Goal: Information Seeking & Learning: Learn about a topic

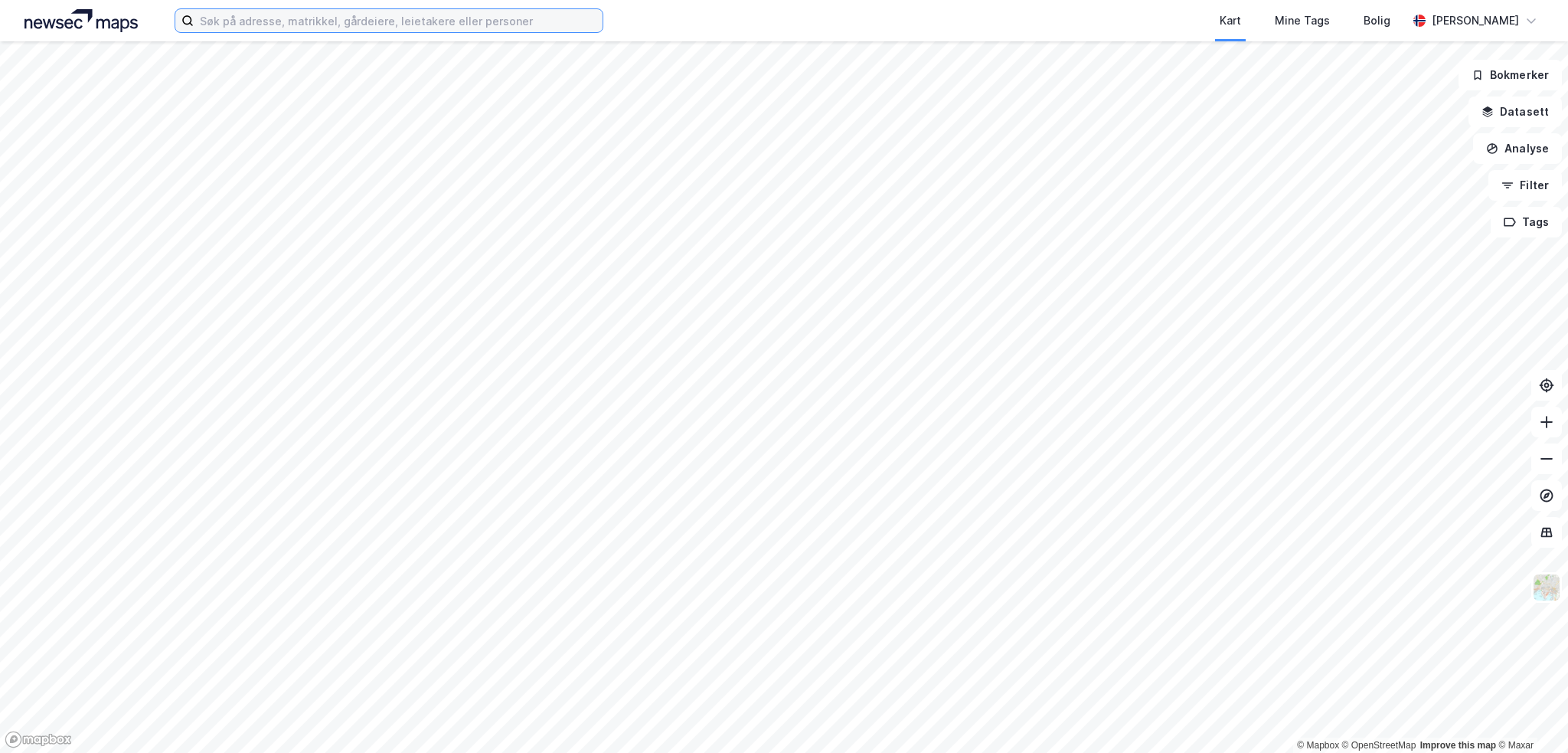
click at [251, 19] on input at bounding box center [398, 20] width 409 height 23
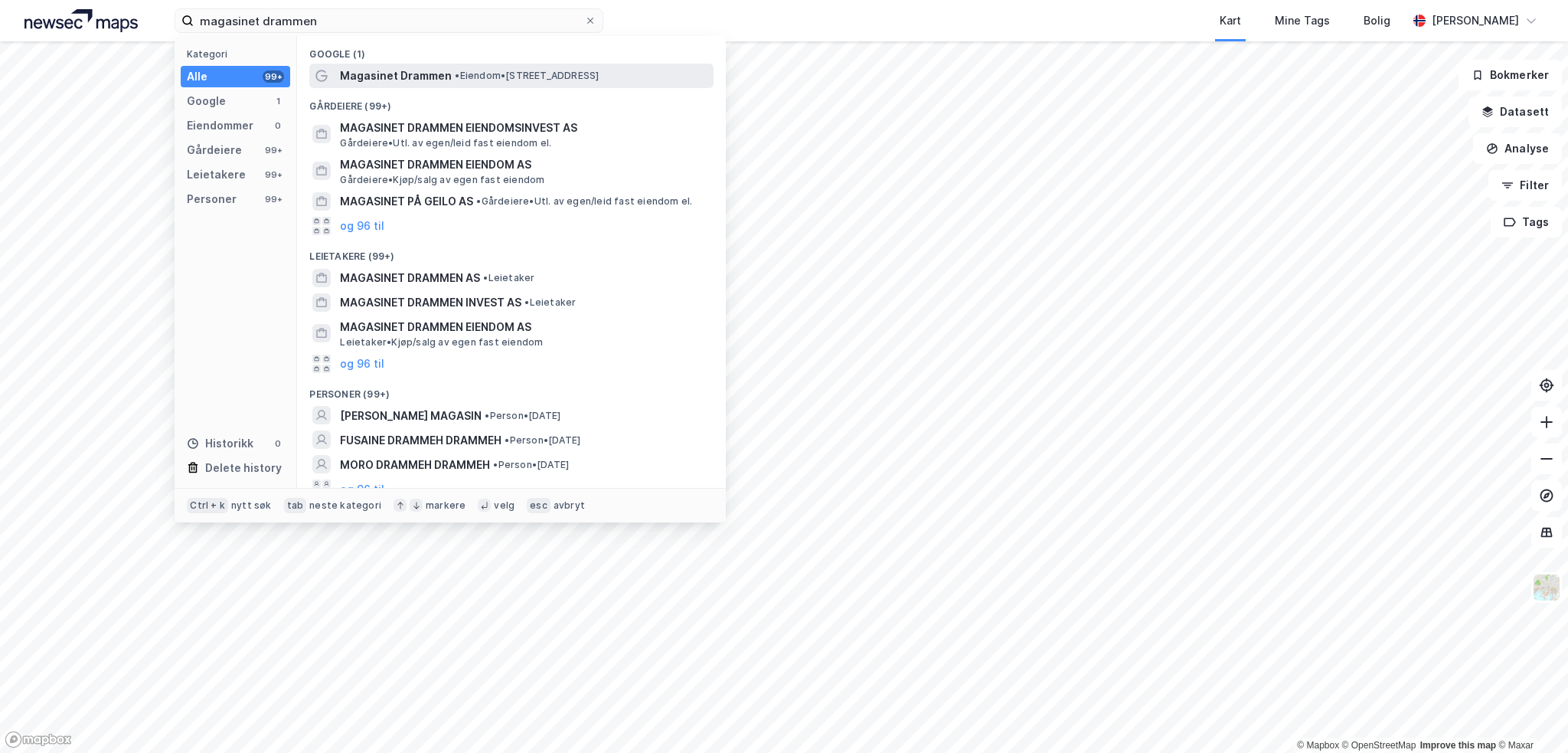
click at [387, 87] on div "Magasinet Drammen • Eiendom • [STREET_ADDRESS]" at bounding box center [511, 75] width 404 height 24
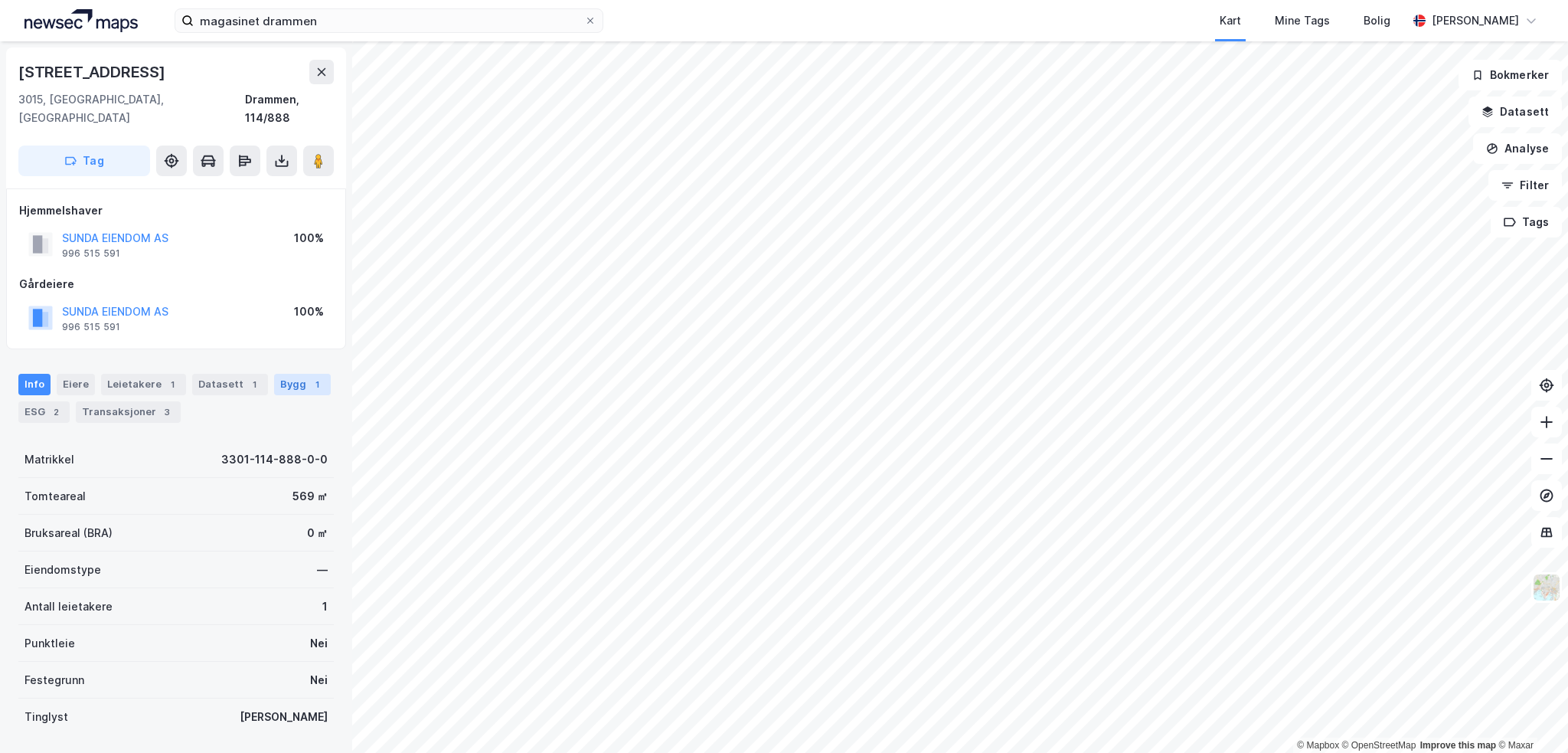
click at [279, 373] on div "Bygg 1" at bounding box center [302, 384] width 57 height 22
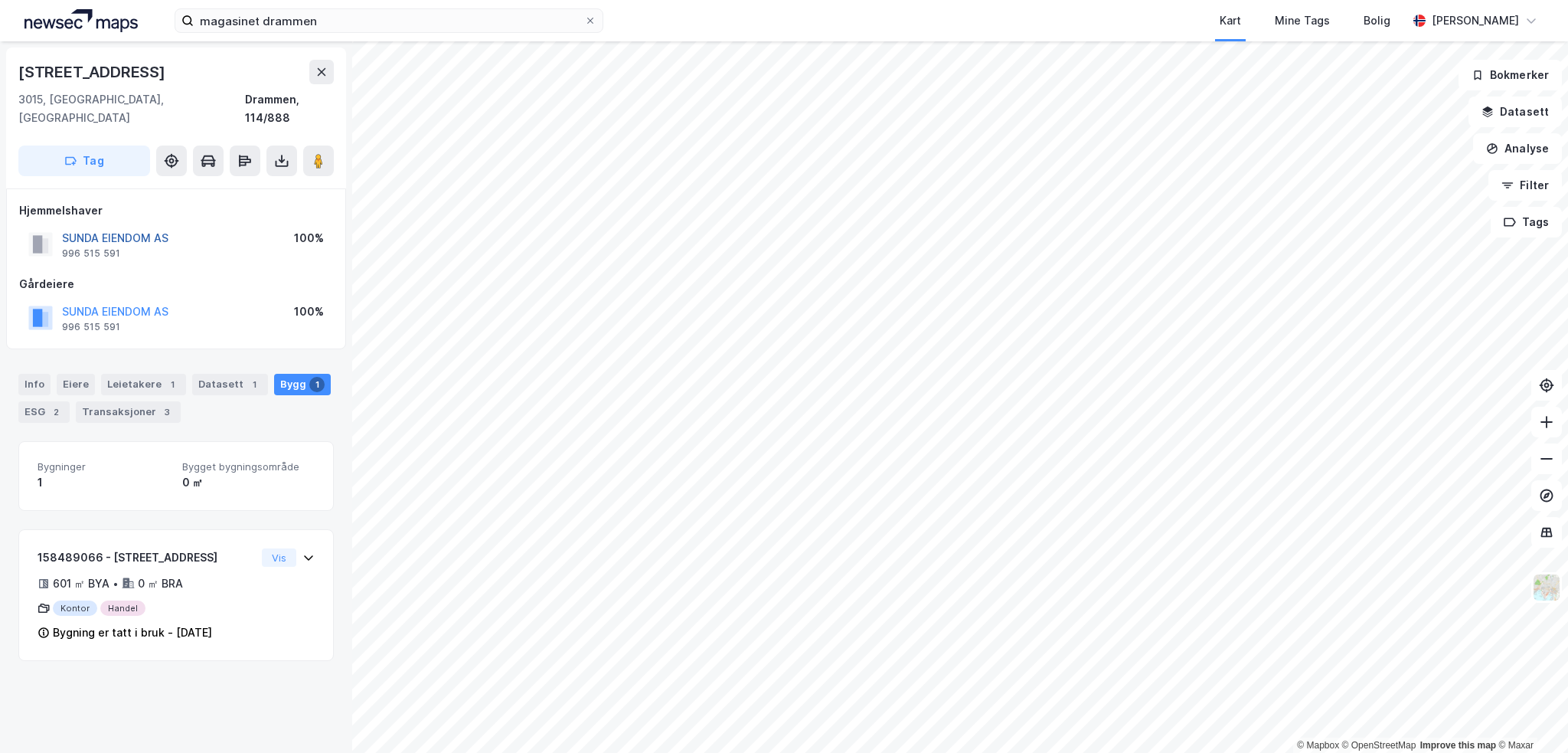
click at [0, 0] on button "SUNDA EIENDOM AS" at bounding box center [0, 0] width 0 height 0
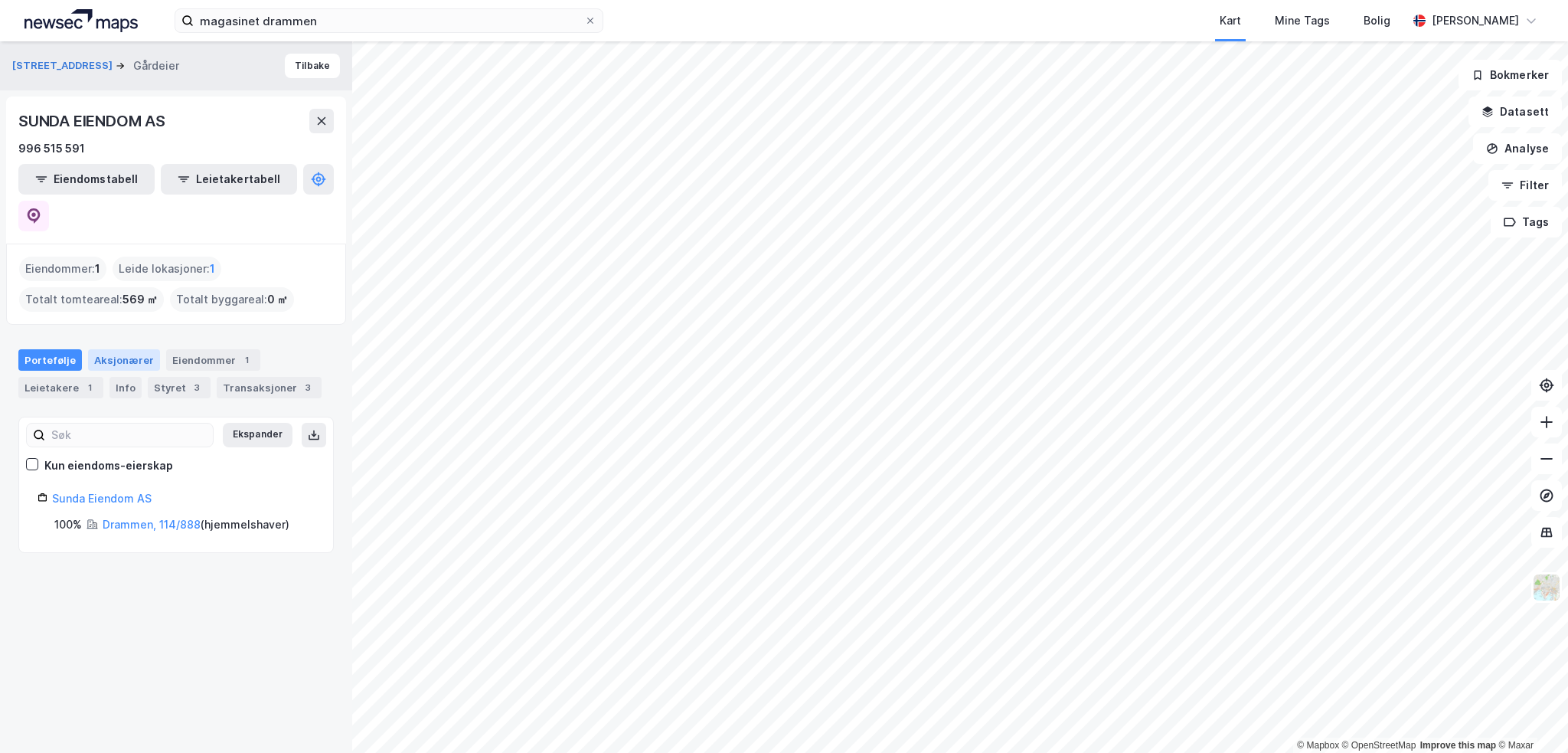
click at [123, 349] on div "Aksjonærer" at bounding box center [124, 360] width 72 height 22
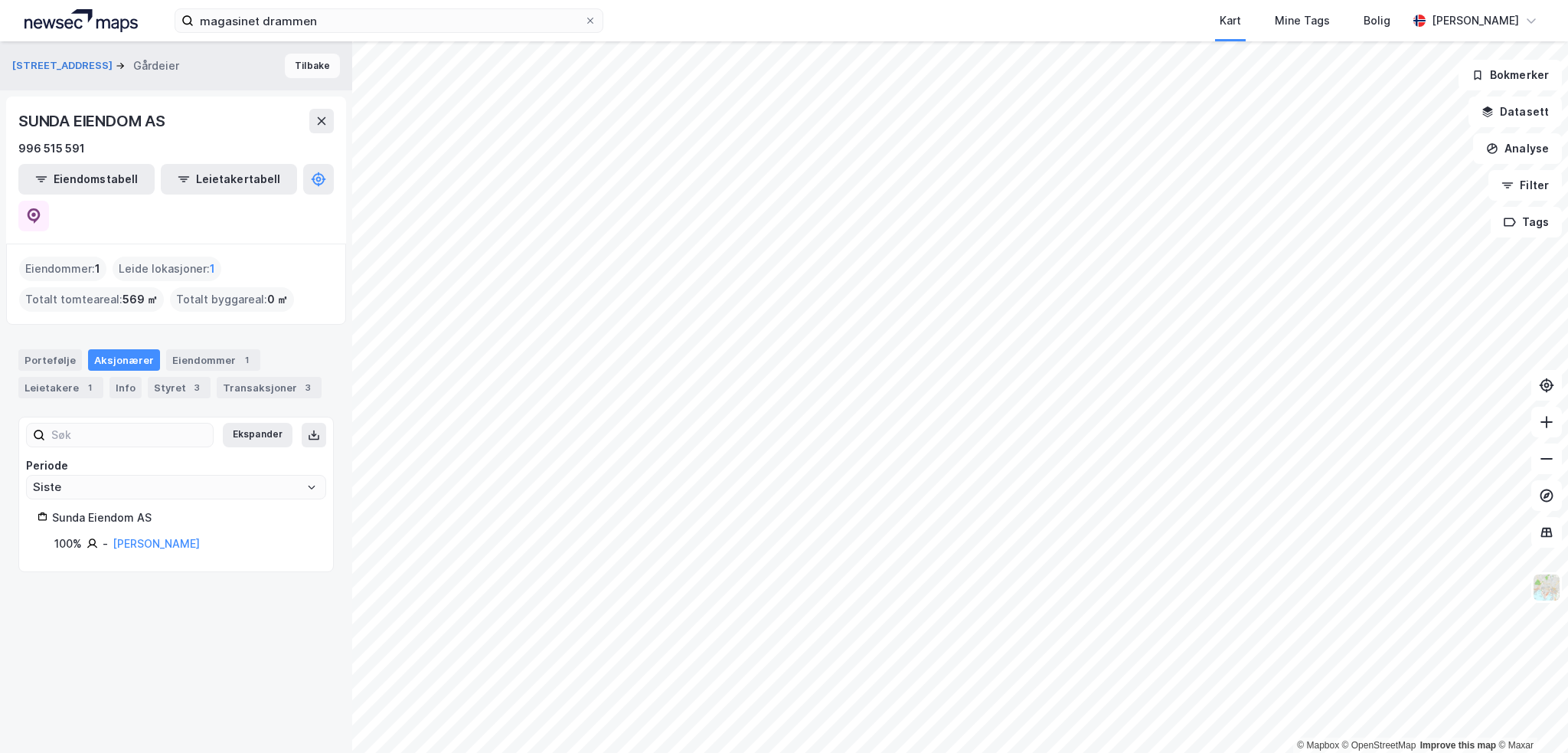
click at [287, 73] on button "Tilbake" at bounding box center [312, 65] width 55 height 24
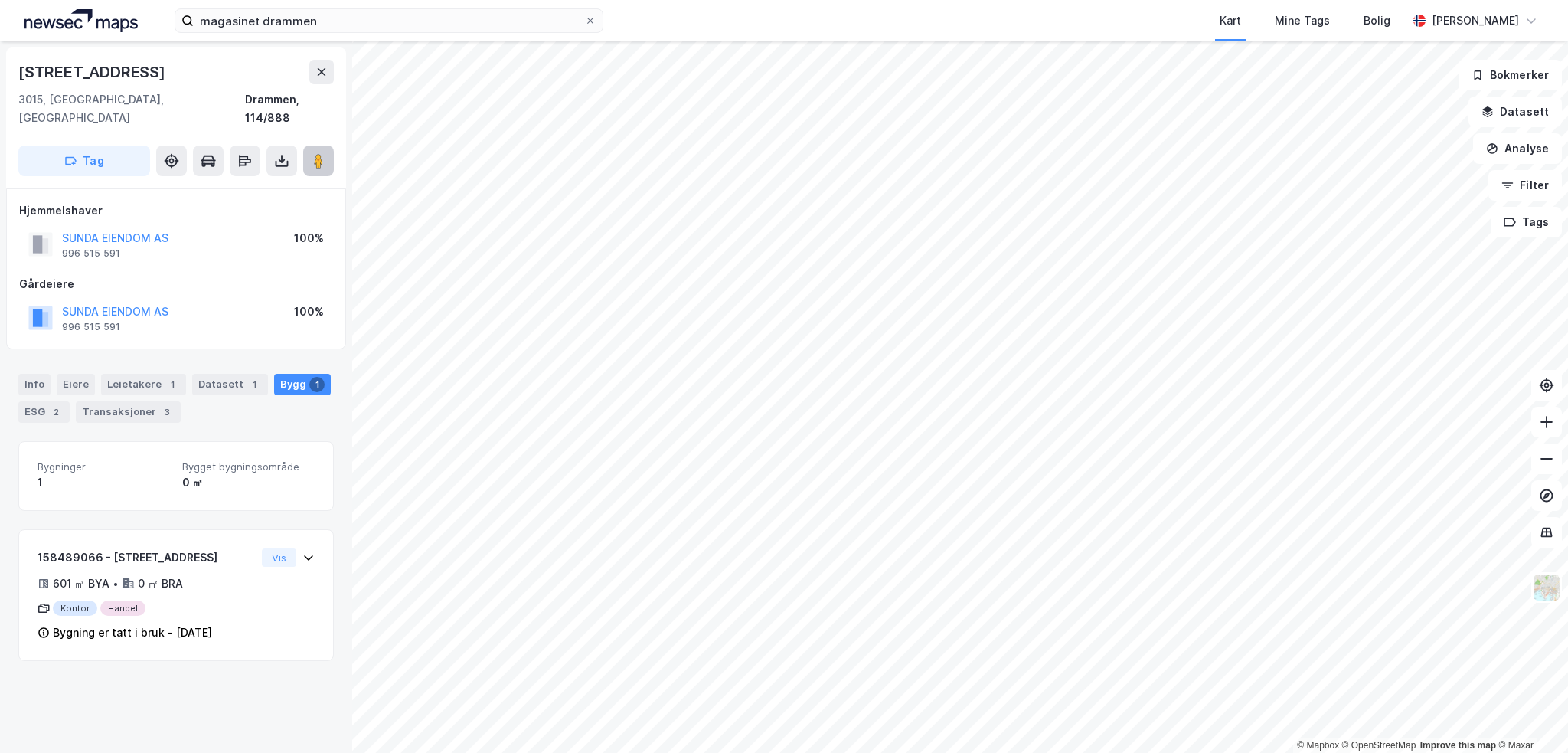
click at [321, 153] on image at bounding box center [318, 160] width 9 height 15
click at [235, 373] on div "Datasett 1" at bounding box center [231, 384] width 76 height 22
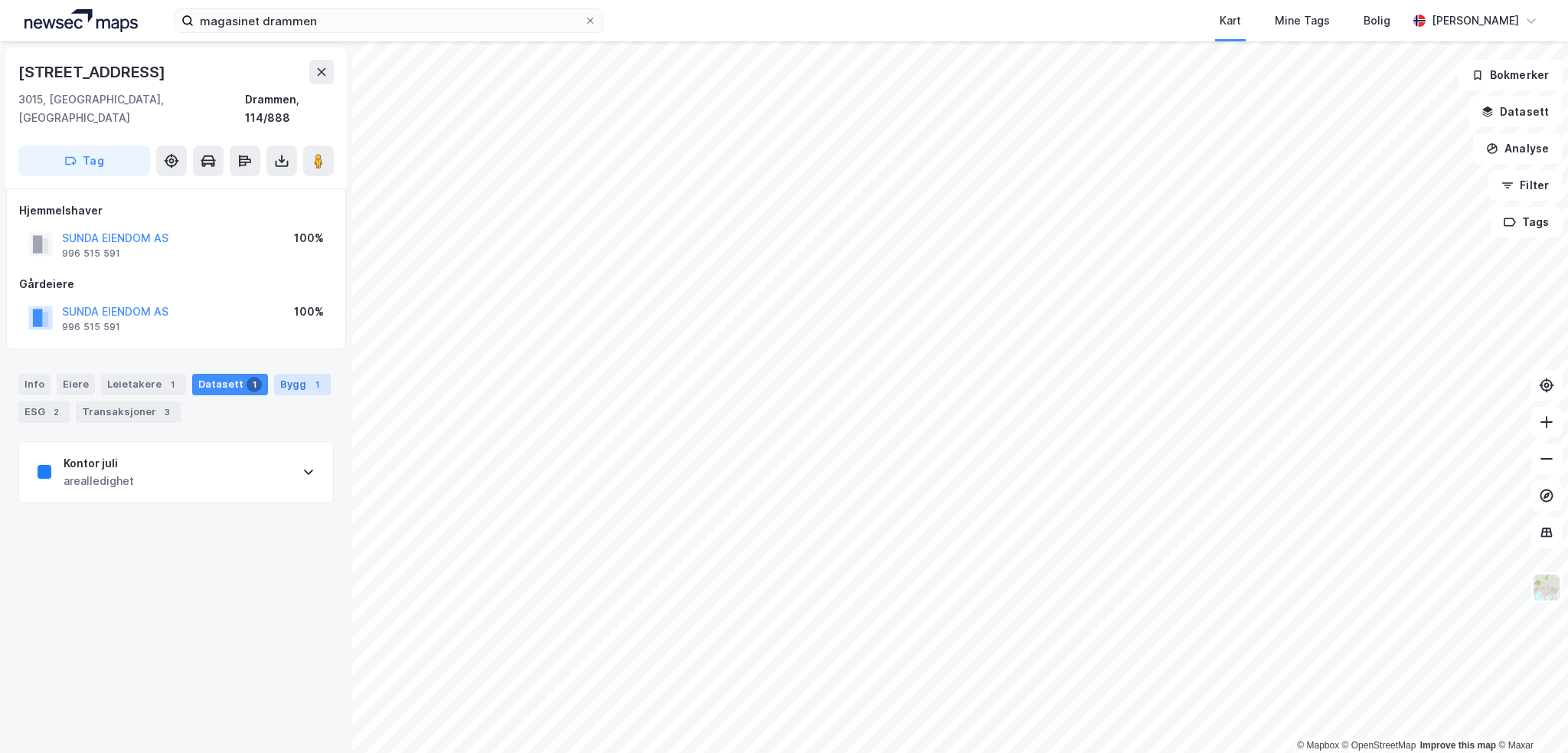
click at [287, 373] on div "Bygg 1" at bounding box center [302, 384] width 57 height 22
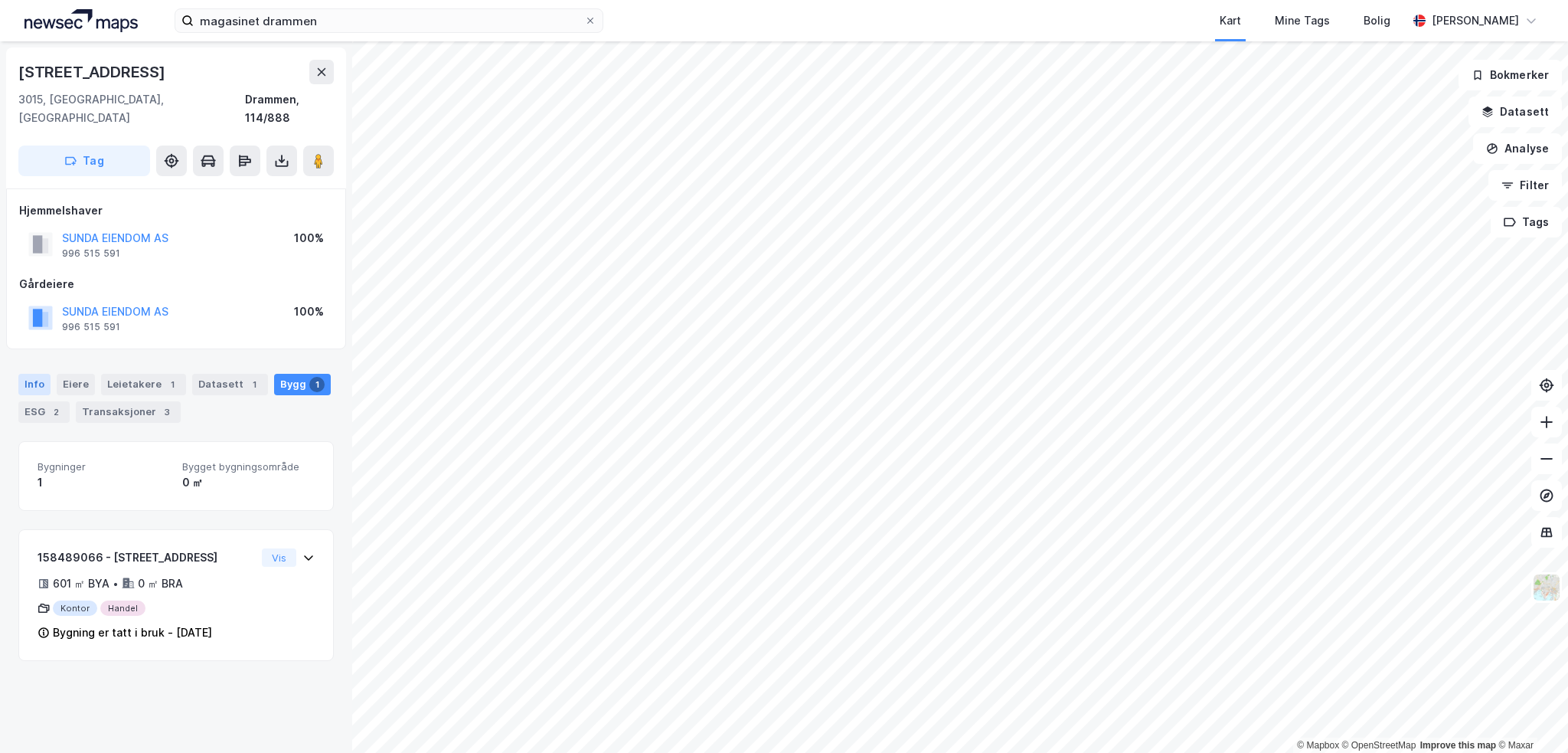
click at [43, 373] on div "Info" at bounding box center [34, 384] width 33 height 22
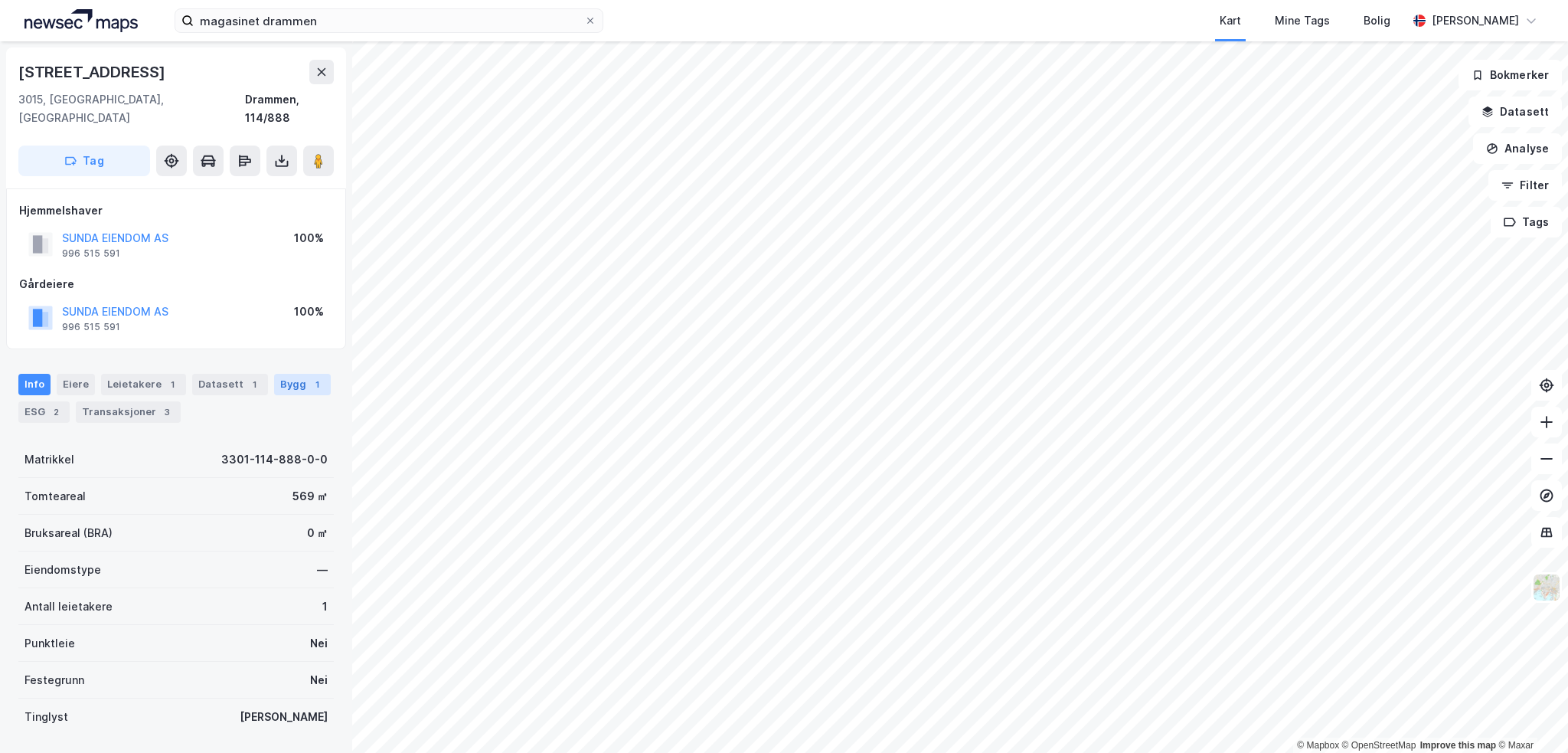
click at [309, 377] on div "1" at bounding box center [316, 384] width 15 height 15
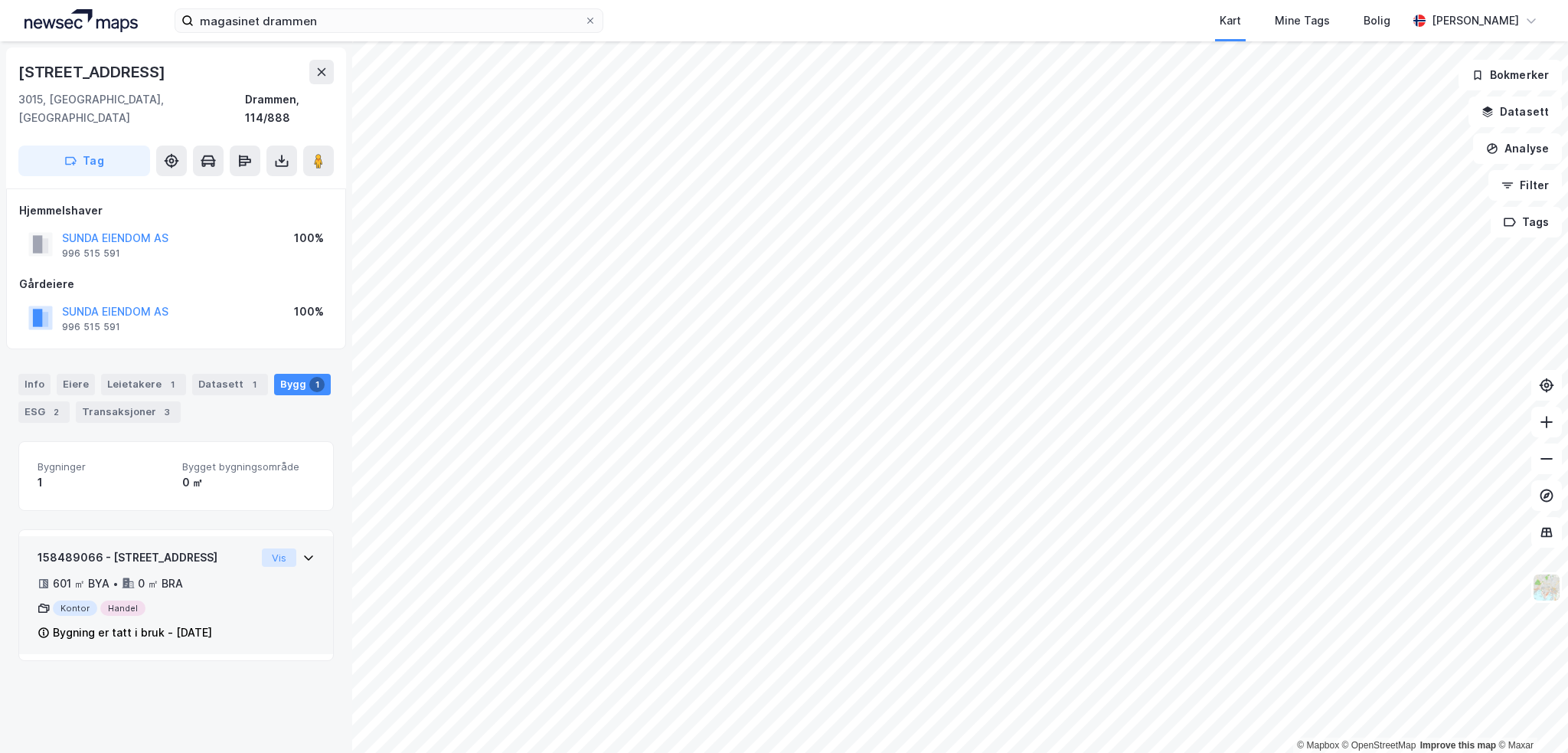
click at [283, 548] on button "Vis" at bounding box center [279, 557] width 34 height 18
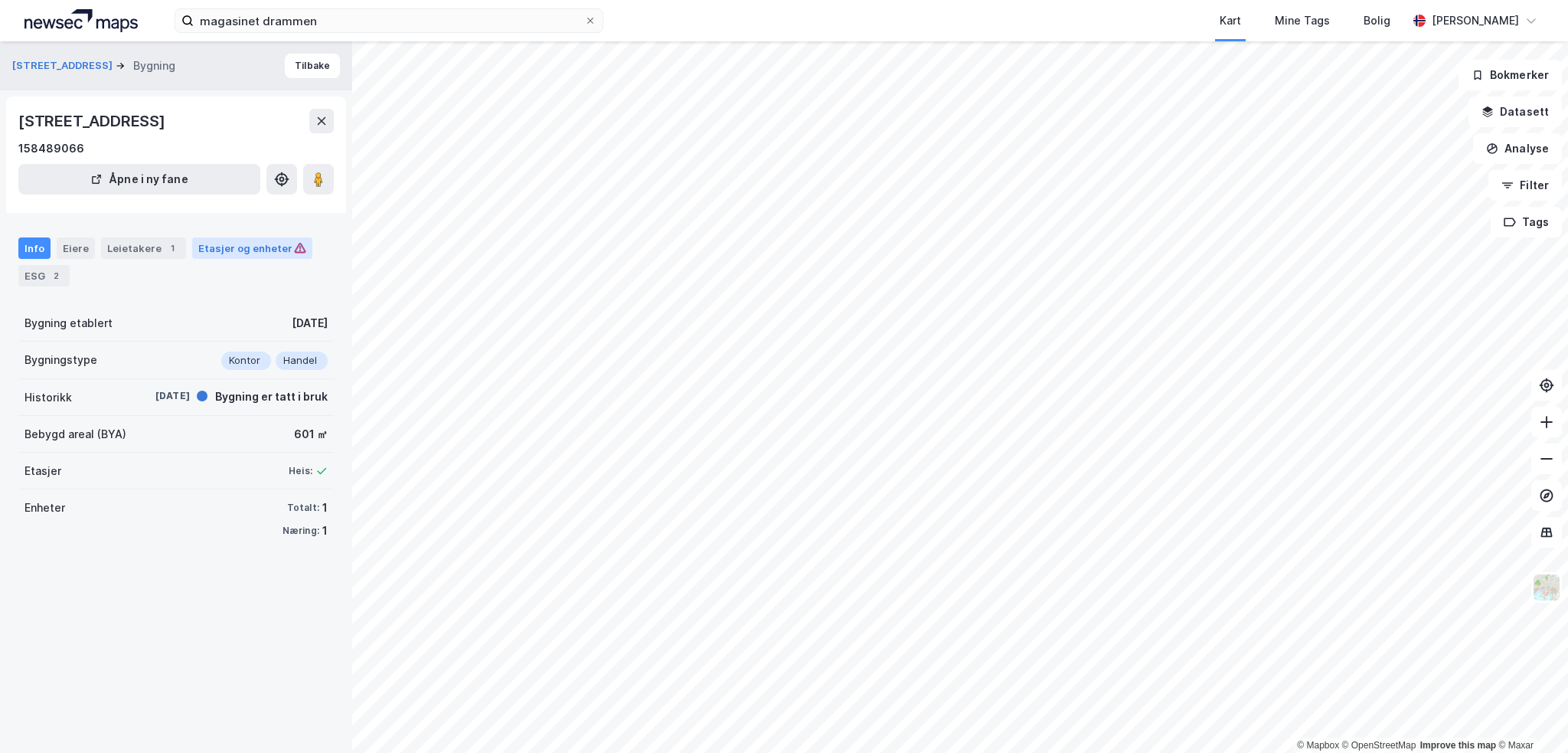
click at [208, 243] on div "Etasjer og enheter" at bounding box center [251, 248] width 108 height 14
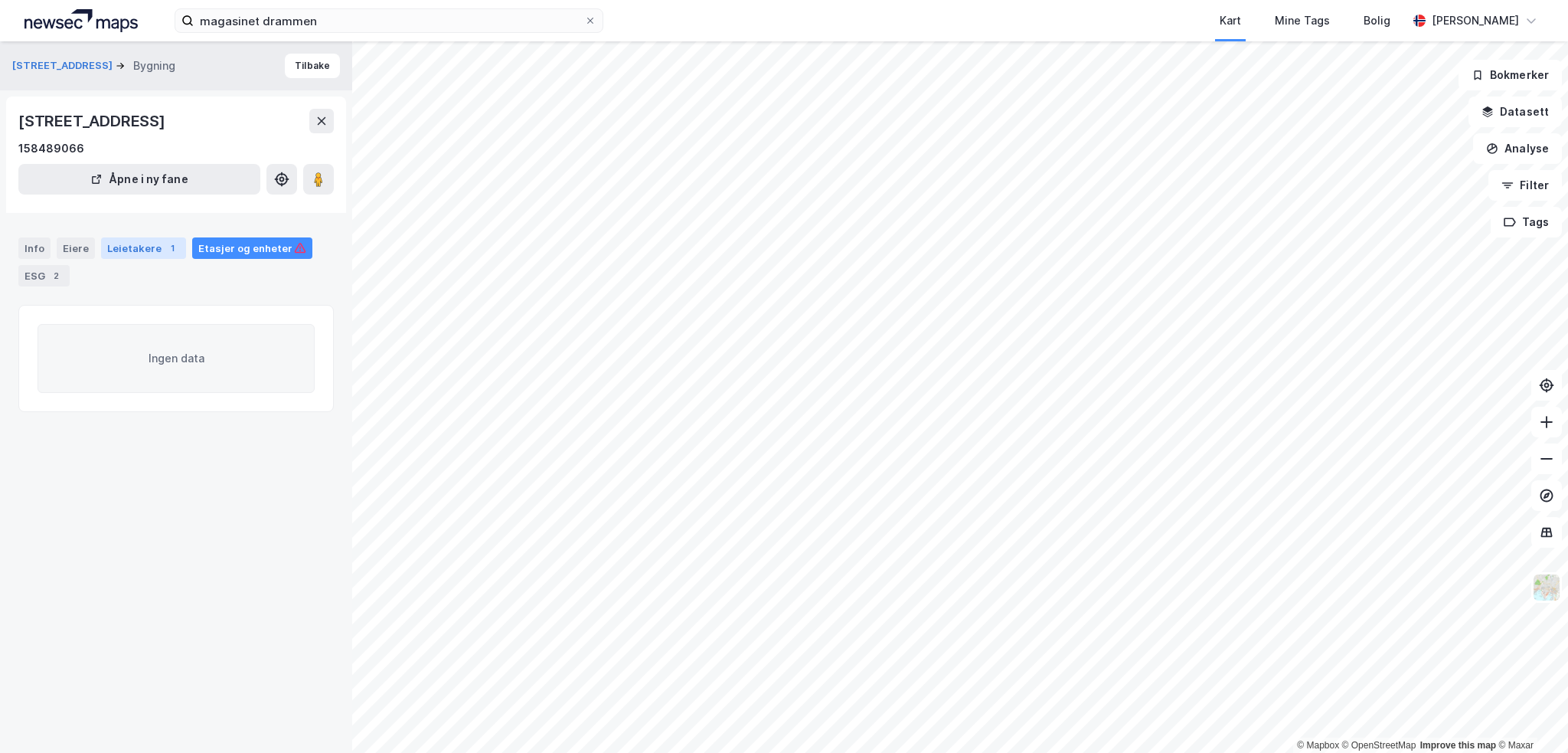
click at [133, 246] on div "Leietakere 1" at bounding box center [144, 249] width 85 height 22
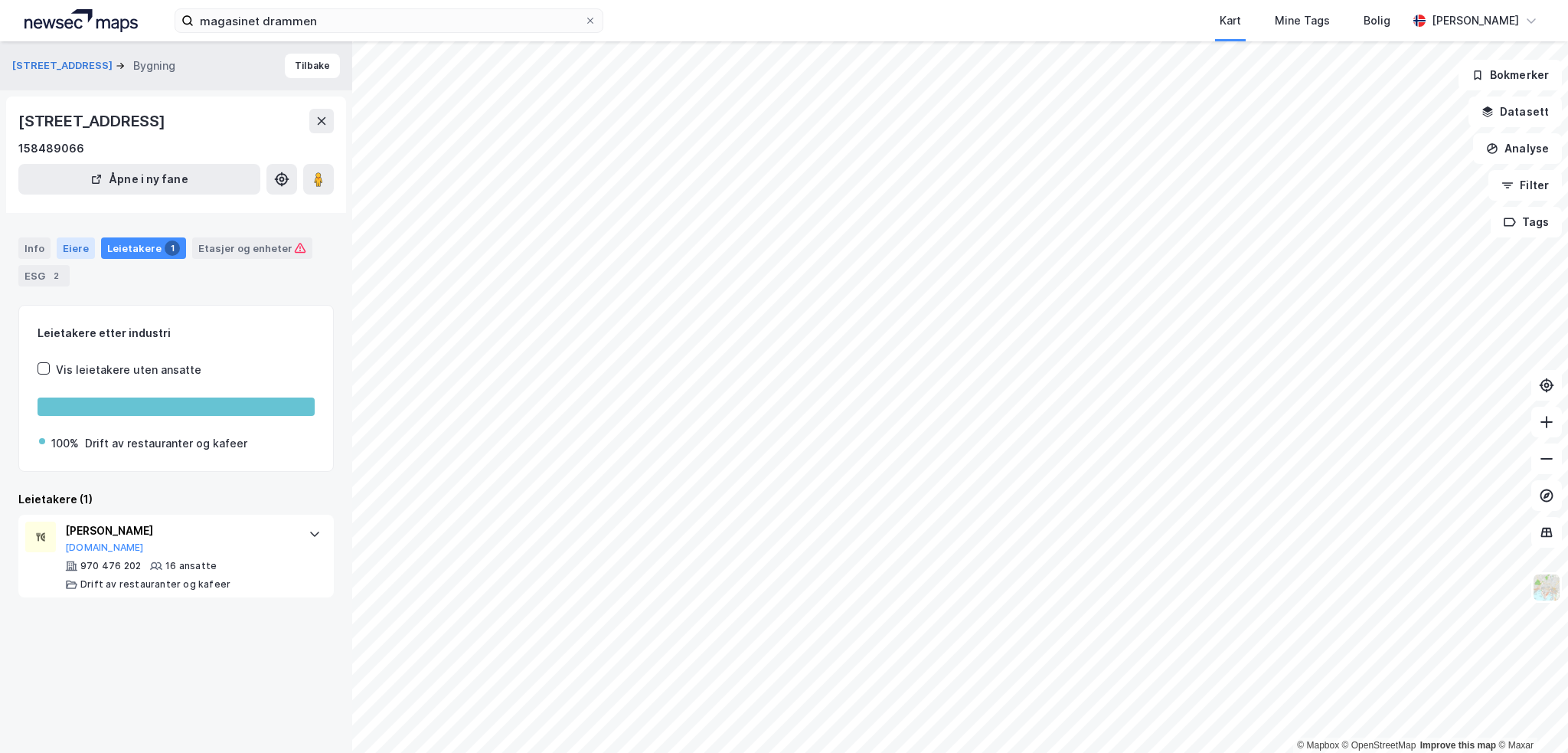
click at [74, 245] on div "Eiere" at bounding box center [76, 249] width 38 height 22
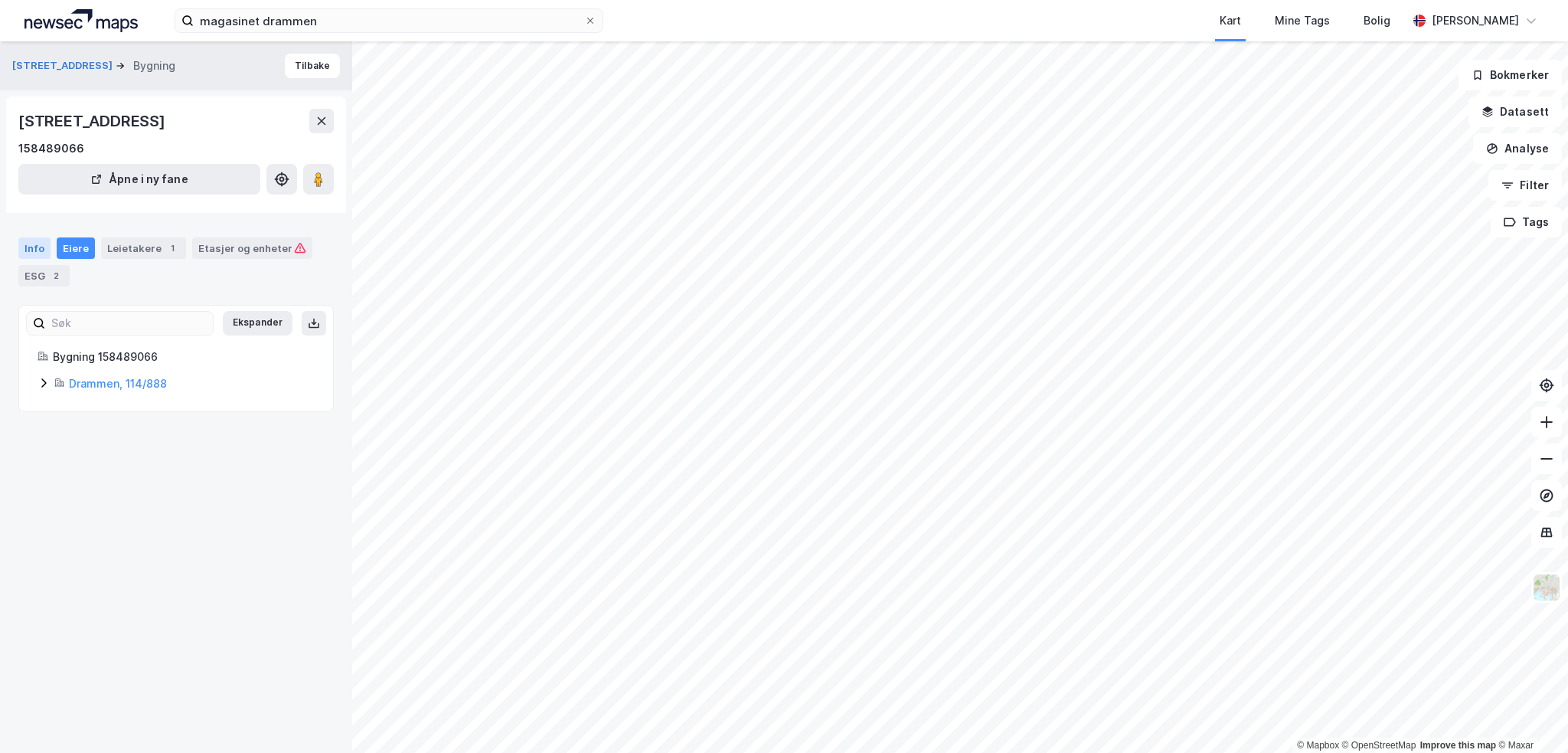
click at [37, 240] on div "Info" at bounding box center [34, 249] width 33 height 22
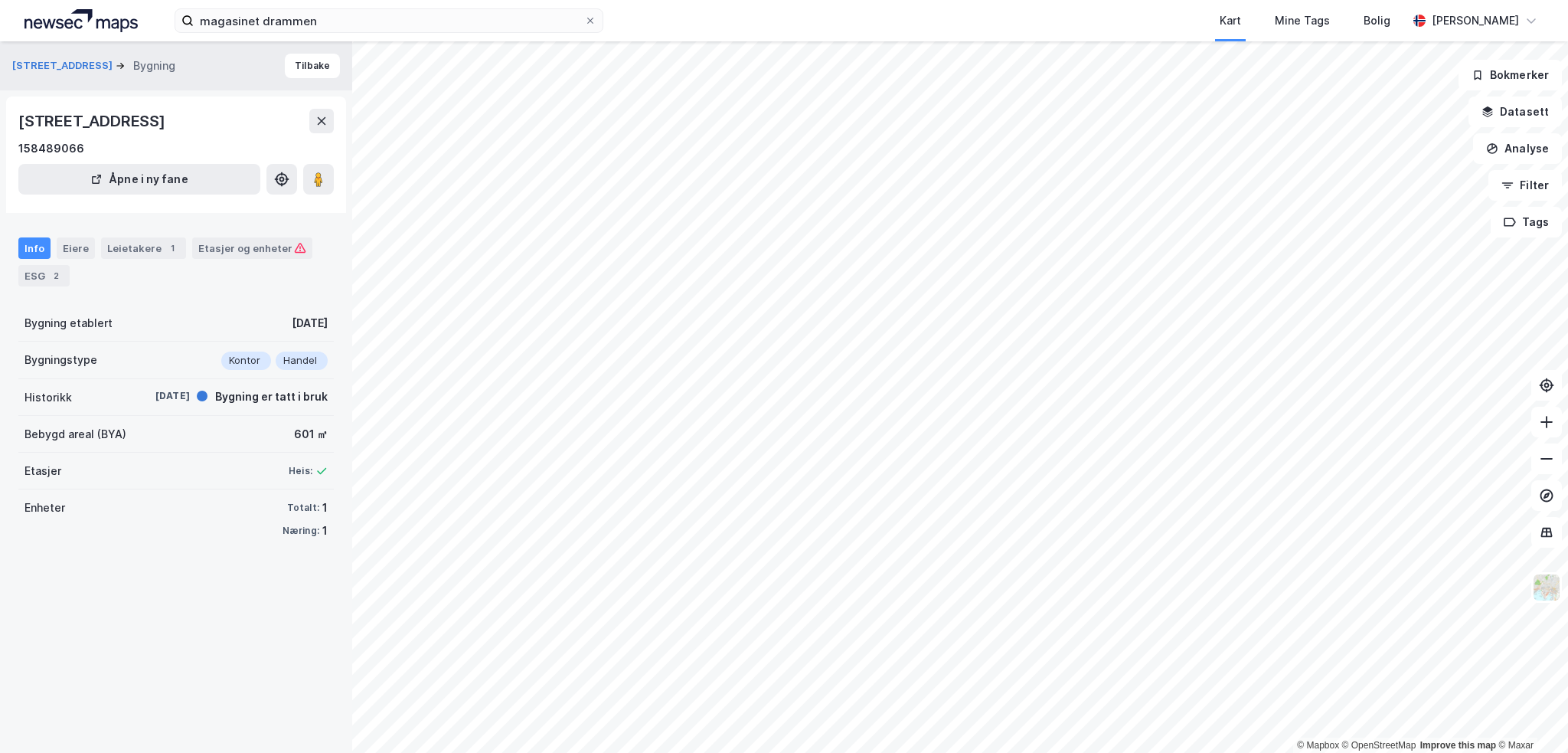
click at [35, 239] on div "Info" at bounding box center [34, 249] width 33 height 22
click at [307, 70] on button "Tilbake" at bounding box center [312, 65] width 55 height 24
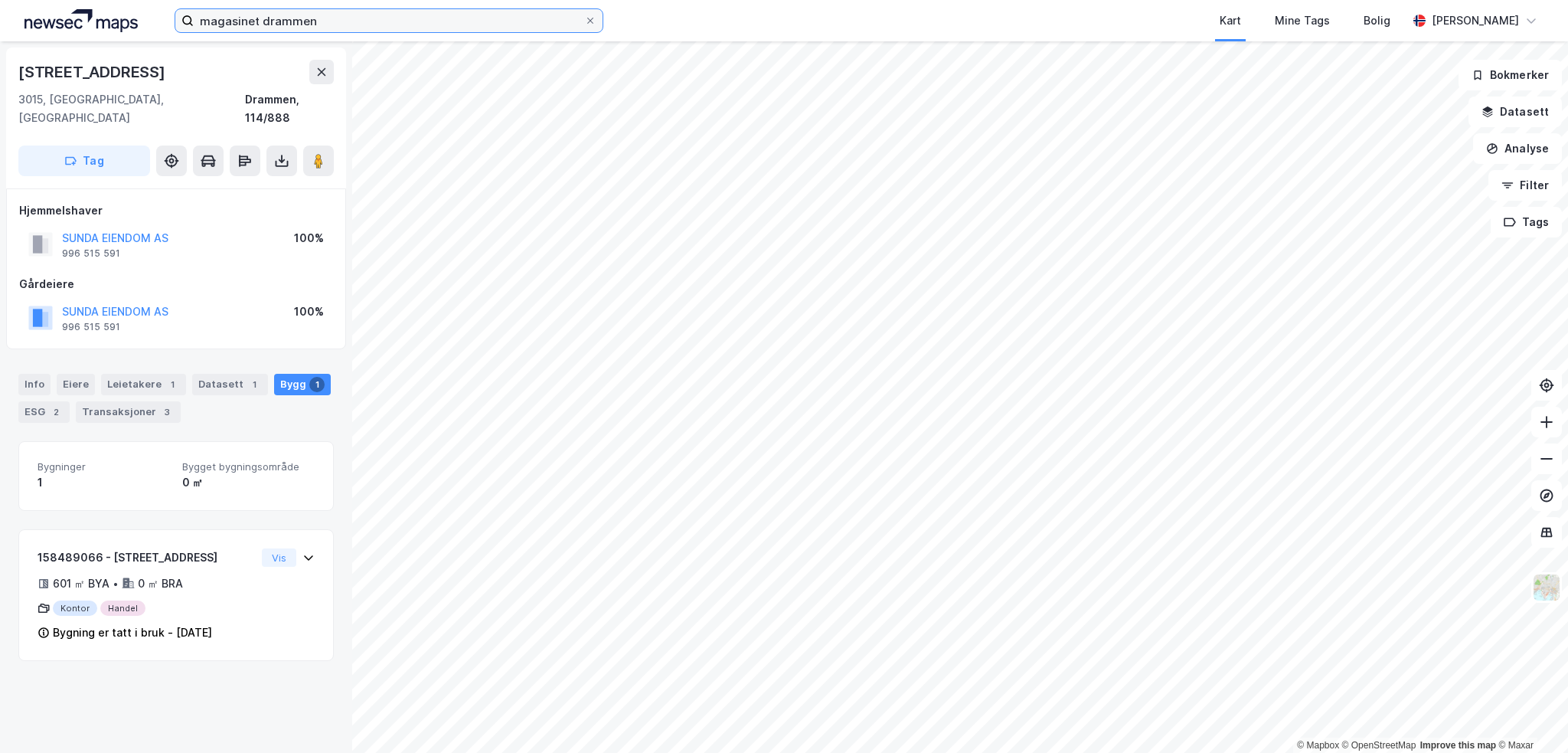
click at [278, 22] on input "magasinet drammen" at bounding box center [389, 20] width 391 height 23
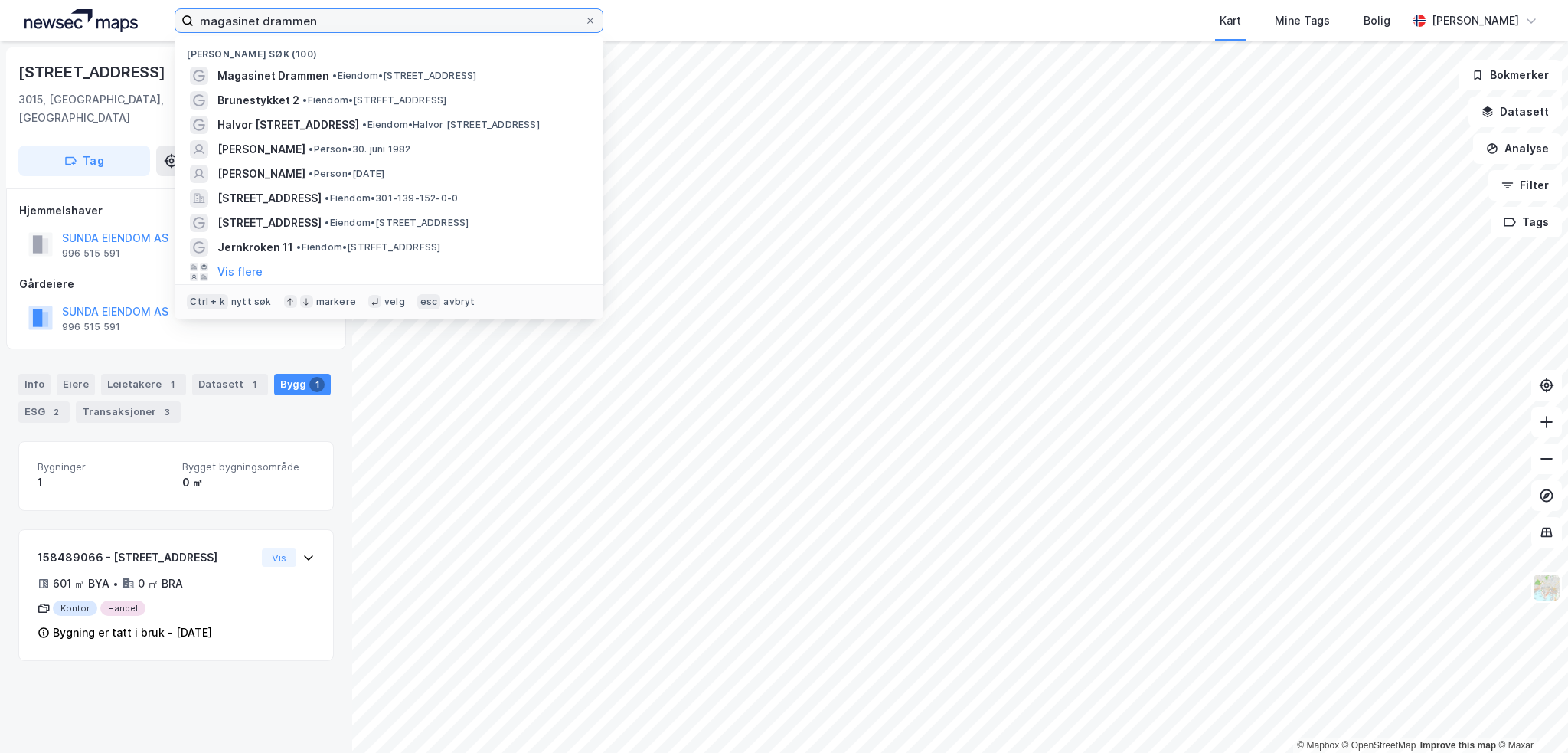
click at [278, 22] on input "magasinet drammen" at bounding box center [389, 20] width 391 height 23
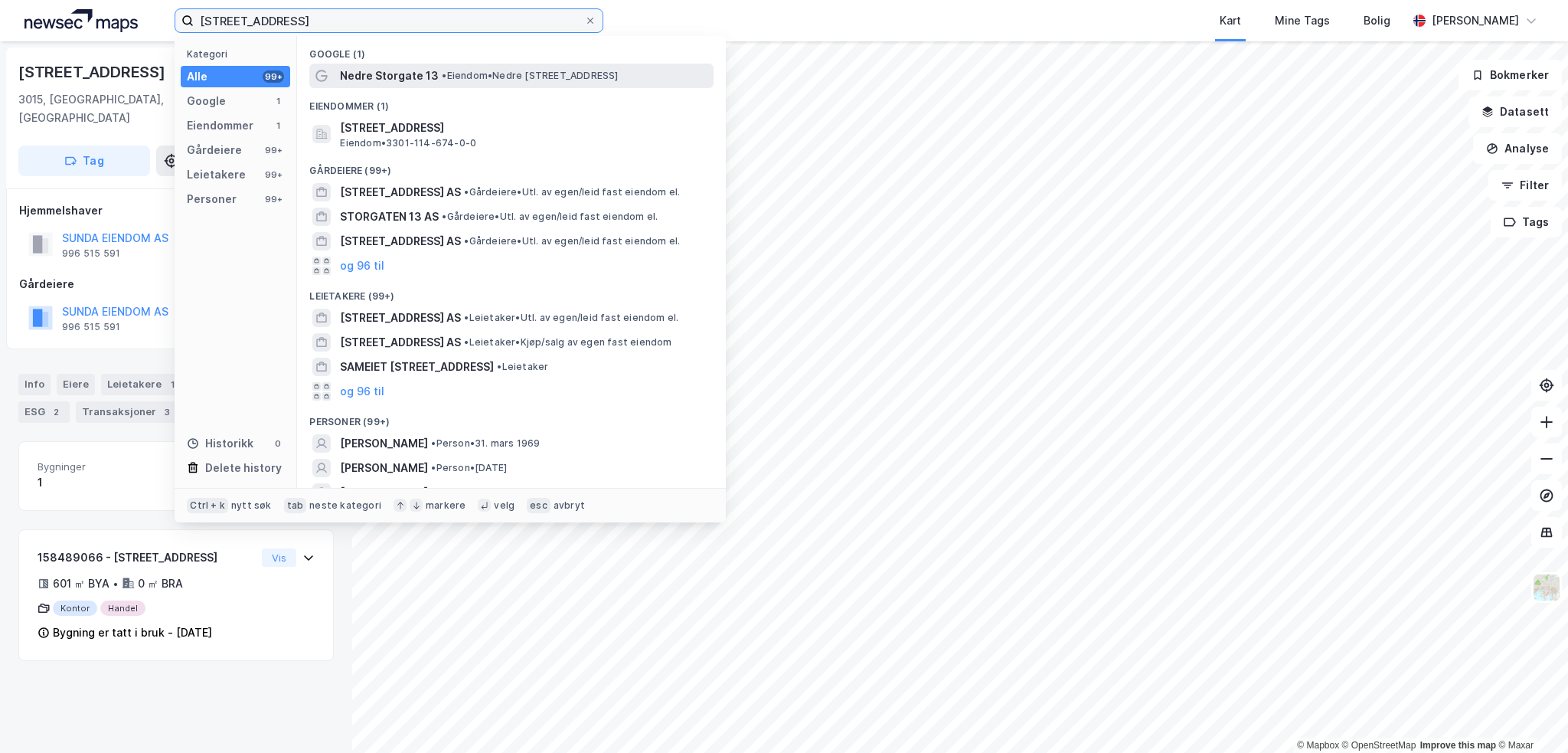
type input "[STREET_ADDRESS]"
click at [392, 78] on span "Nedre Storgate 13" at bounding box center [389, 76] width 99 height 18
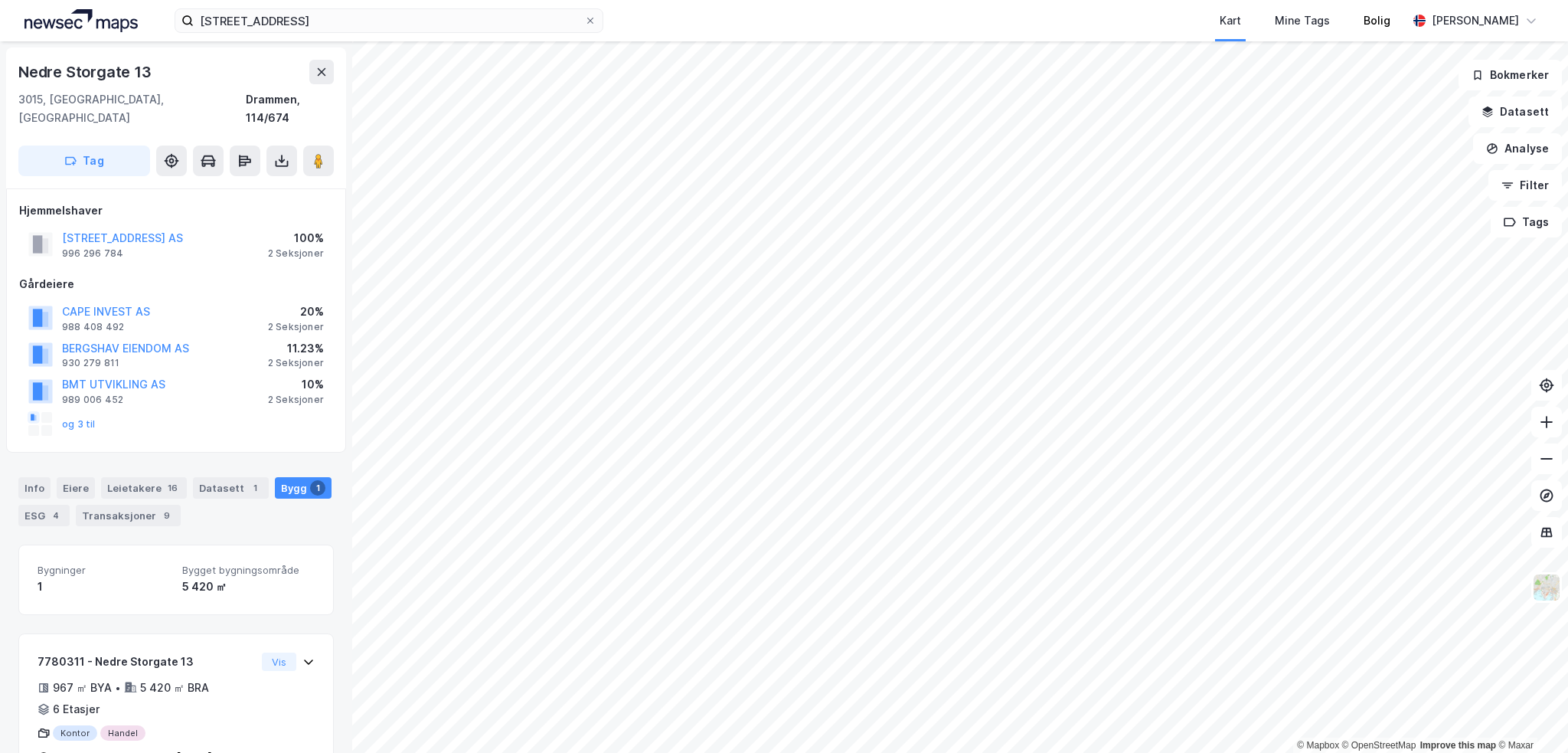
scroll to position [33, 0]
